Goal: Go to known website: Access a specific website the user already knows

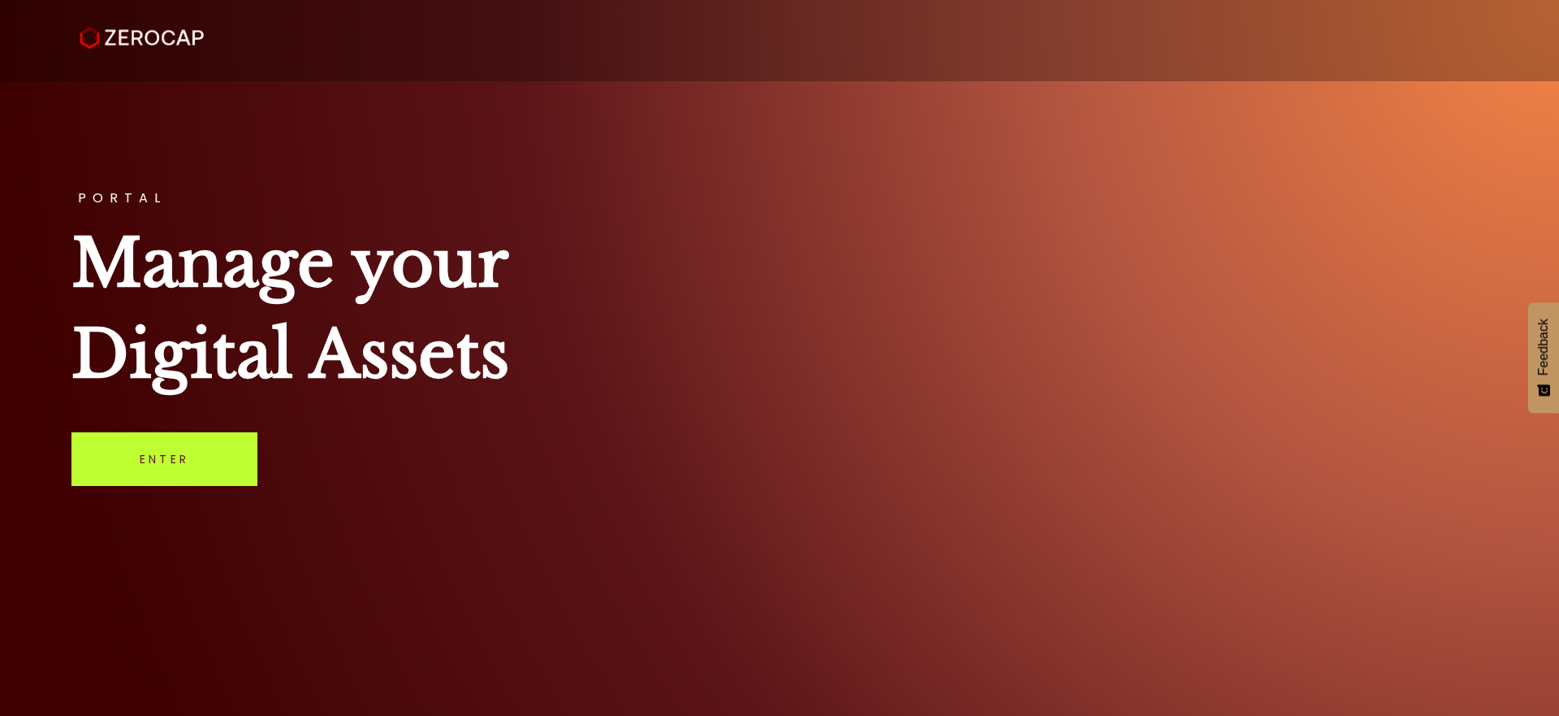
click at [184, 476] on link "Enter" at bounding box center [164, 459] width 186 height 54
click at [137, 437] on link "Enter" at bounding box center [164, 459] width 186 height 54
